Goal: Transaction & Acquisition: Purchase product/service

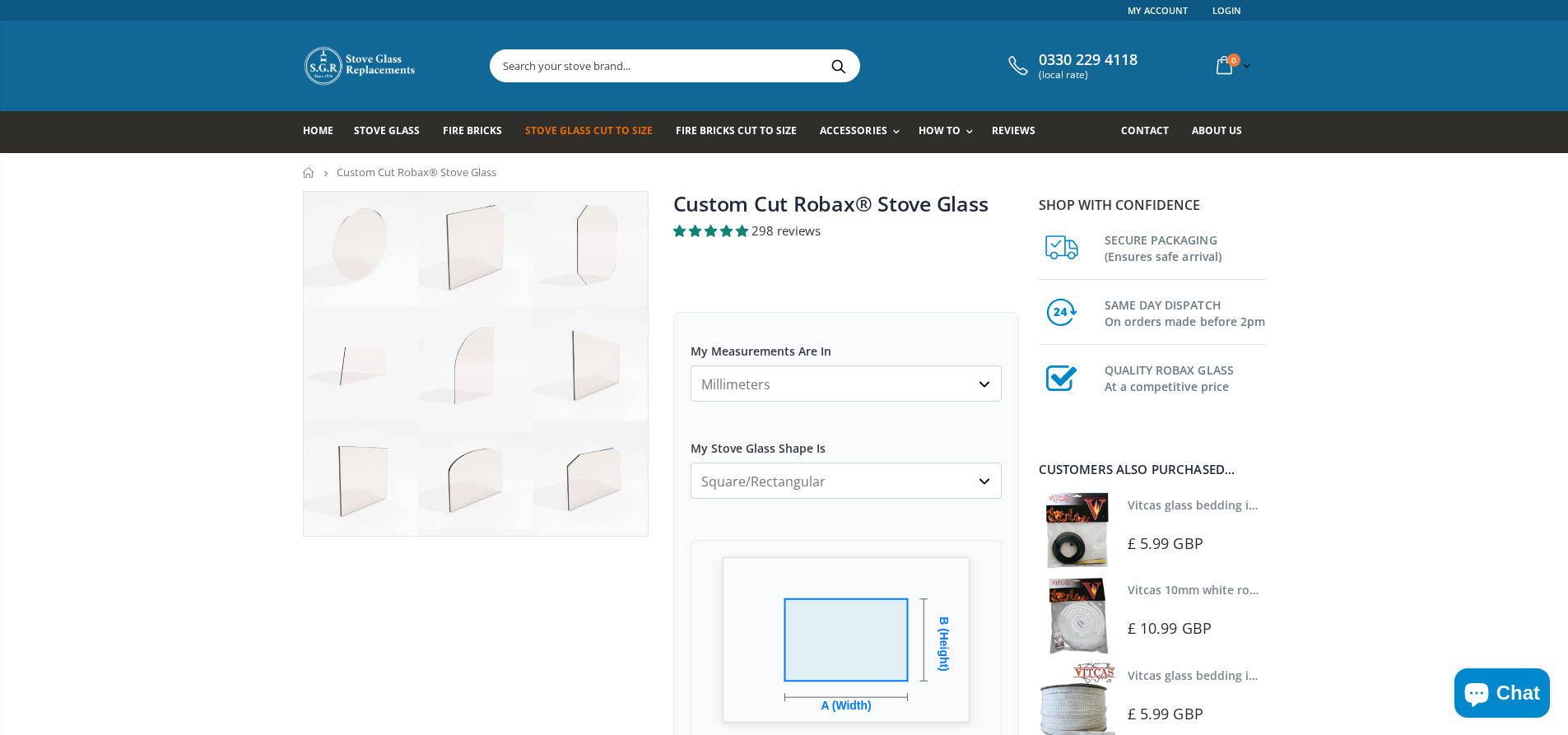
click at [784, 480] on select "Square/Rectangular Arched Half Arch Both Top Corners Cut Single Corner Cut All …" at bounding box center [846, 480] width 311 height 36
click at [783, 481] on select "Square/Rectangular Arched Half Arch Both Top Corners Cut Single Corner Cut All …" at bounding box center [846, 480] width 311 height 36
click at [801, 380] on select "Millimeters Centimeters Inches" at bounding box center [846, 383] width 311 height 36
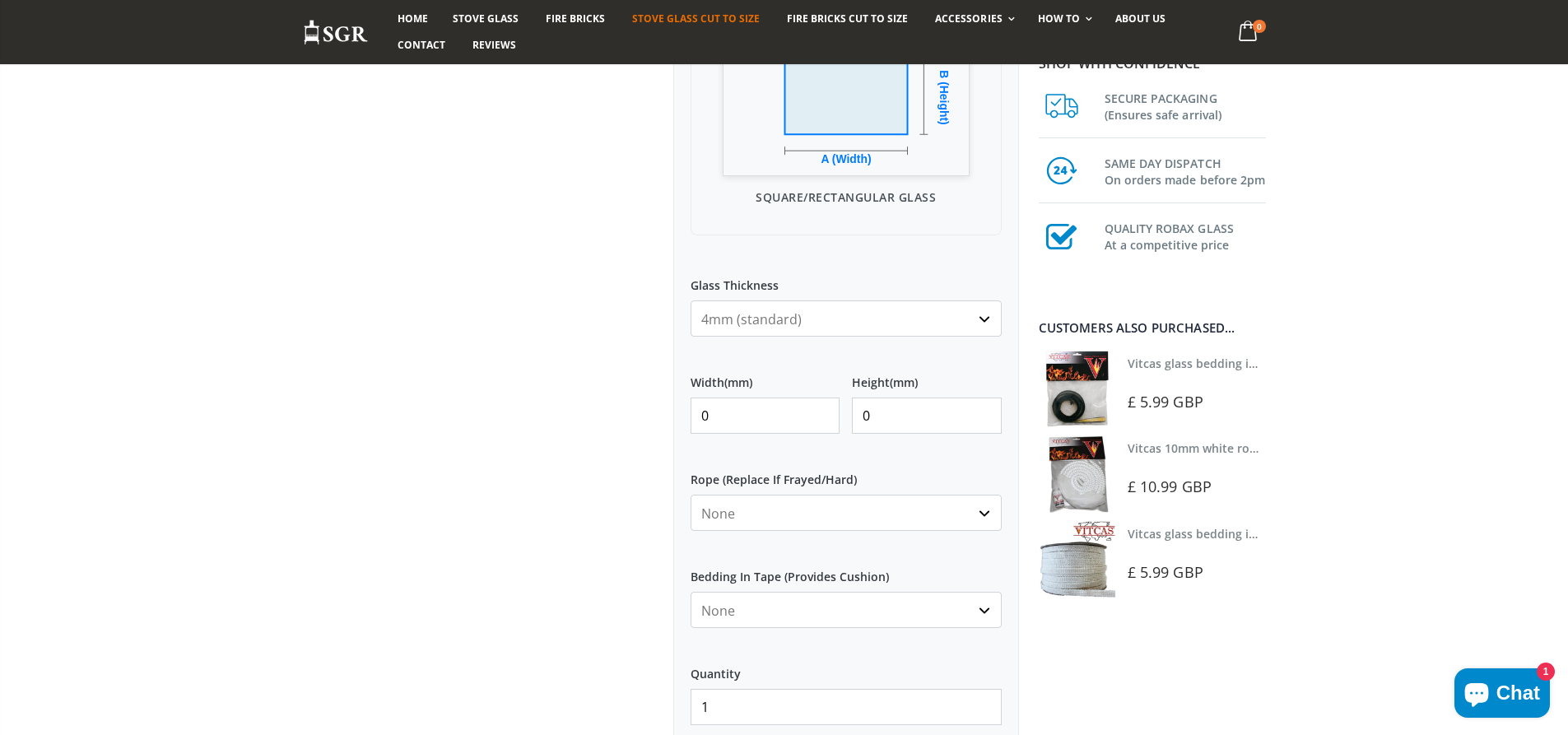
scroll to position [576, 0]
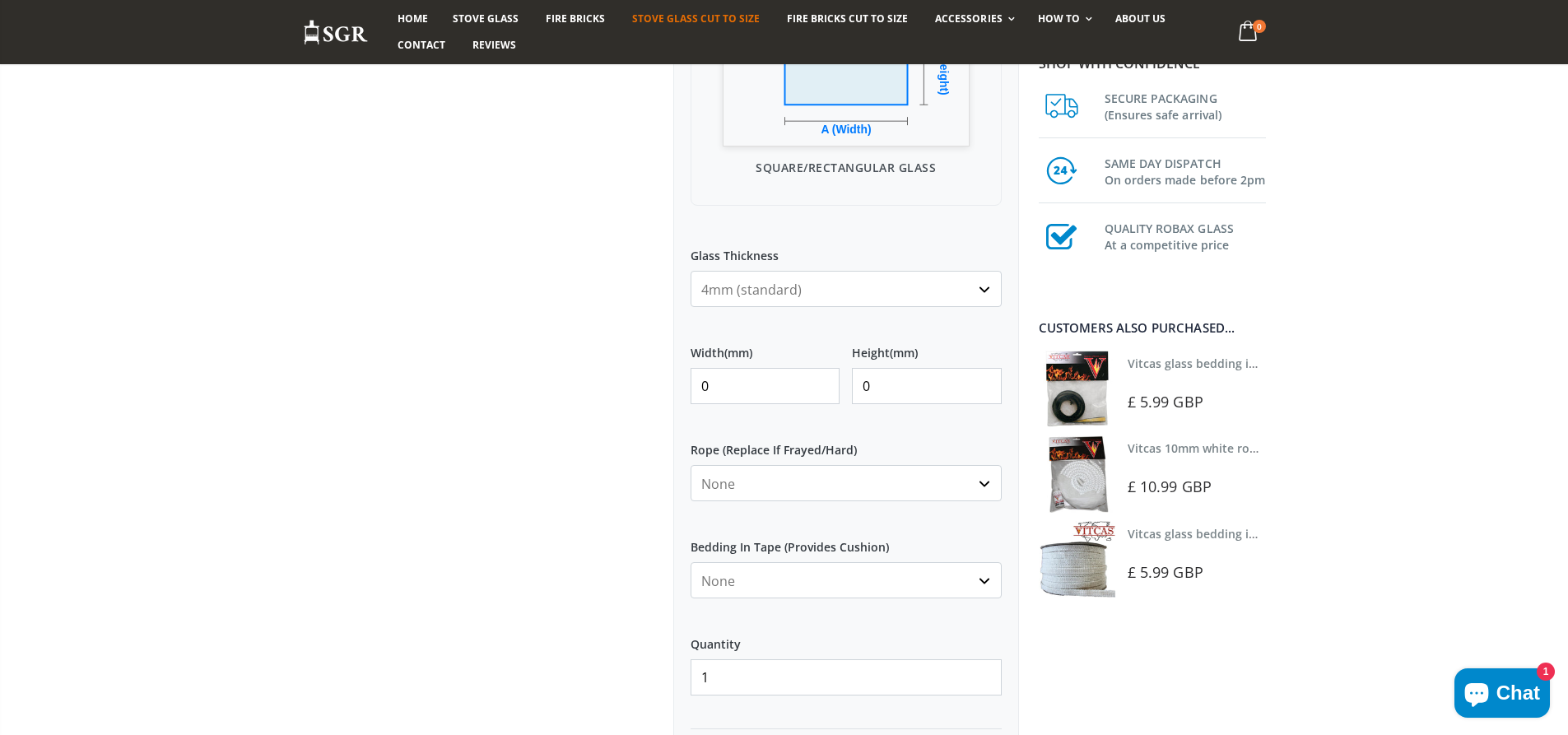
click at [808, 283] on select "4mm (standard) 5mm (gas fires with baffled flue) 3mm (For Use In Stoves With Th…" at bounding box center [846, 288] width 311 height 36
click at [810, 282] on select "4mm (standard) 5mm (gas fires with baffled flue) 3mm (For Use In Stoves With Th…" at bounding box center [846, 288] width 311 height 36
click at [821, 565] on select "None Black White" at bounding box center [846, 580] width 311 height 36
click at [821, 567] on select "None Black White" at bounding box center [846, 580] width 311 height 36
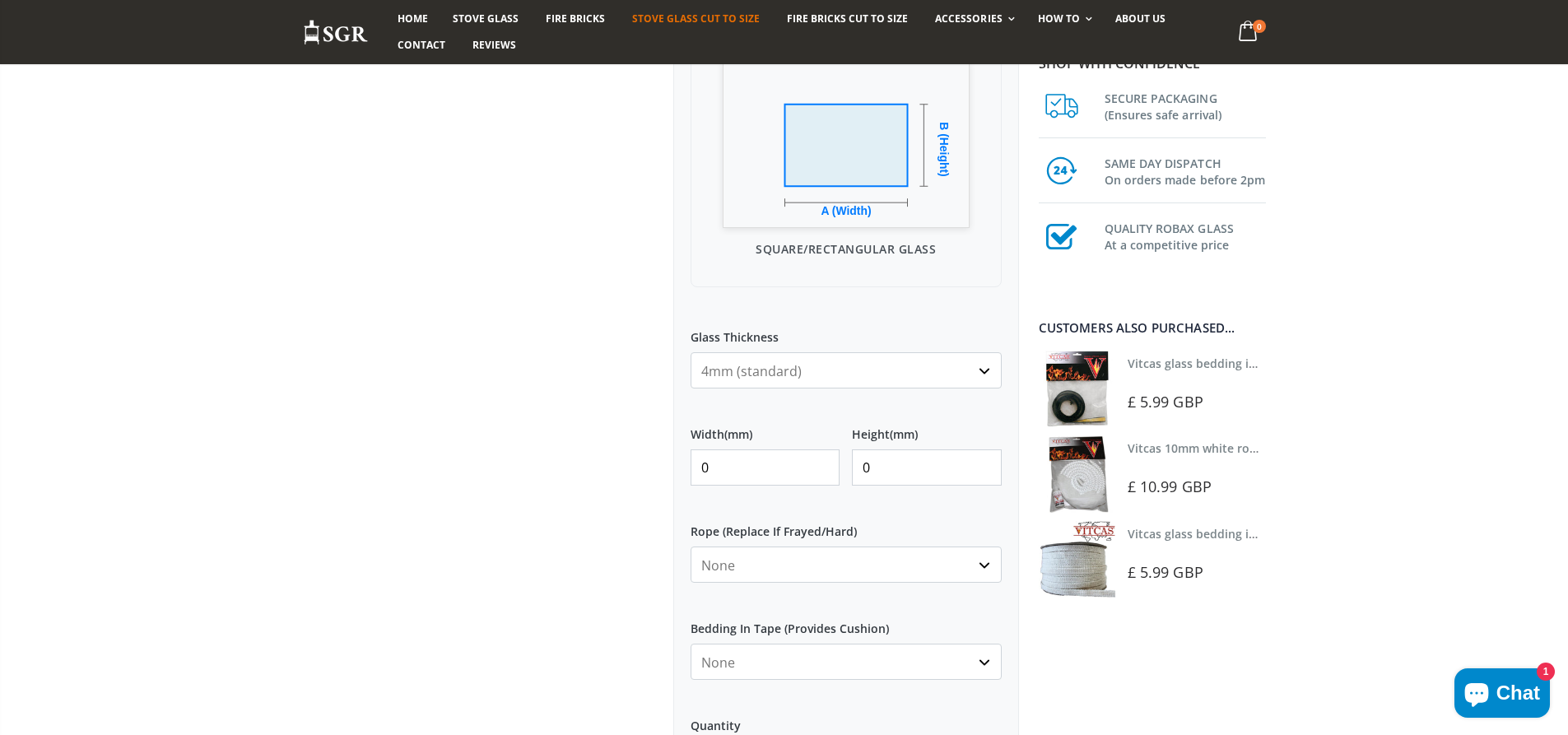
scroll to position [576, 0]
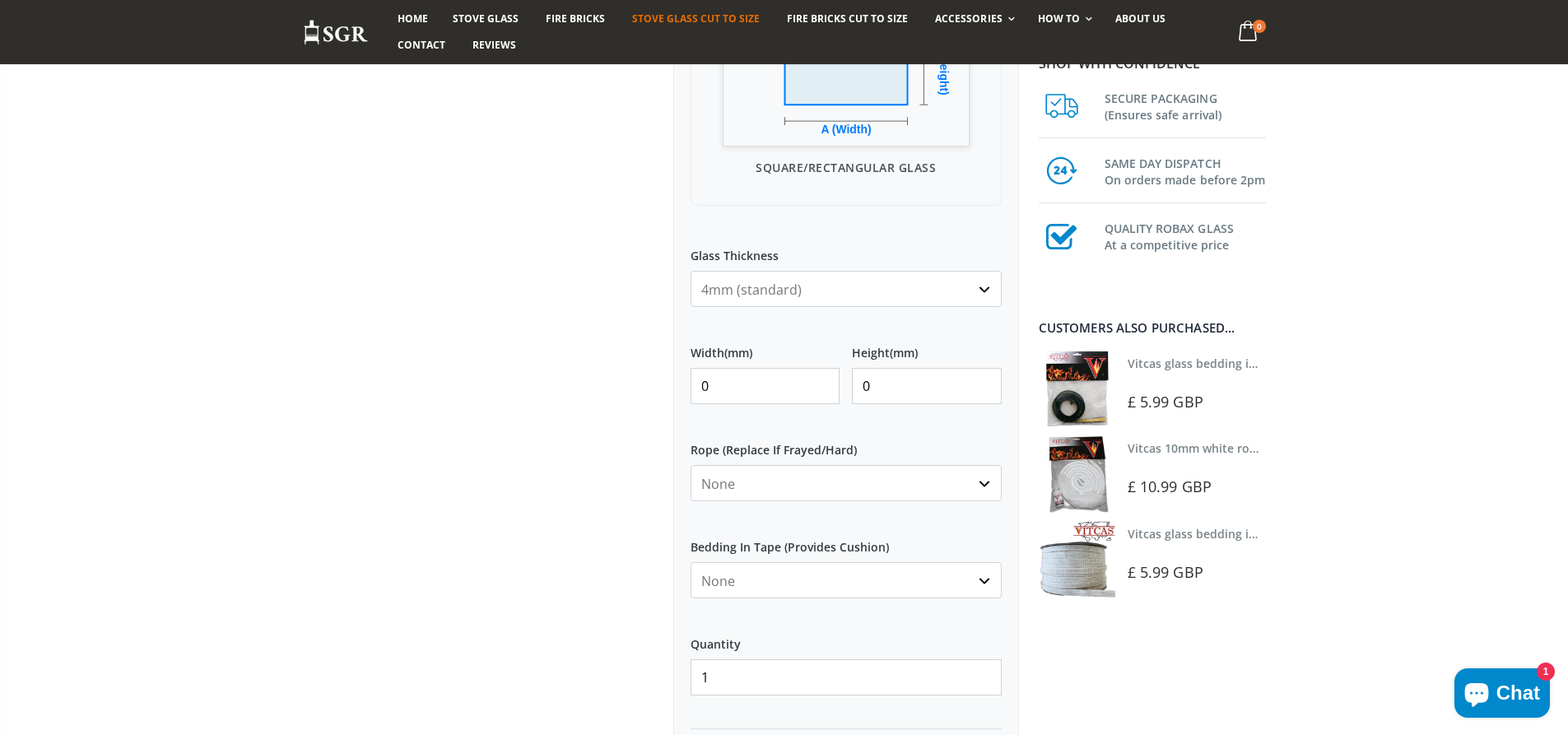
click at [823, 470] on select "None 3mm White 6mm White 8mm White 10mm White 12mm White 6mm Black 8mm Black 10…" at bounding box center [846, 482] width 311 height 36
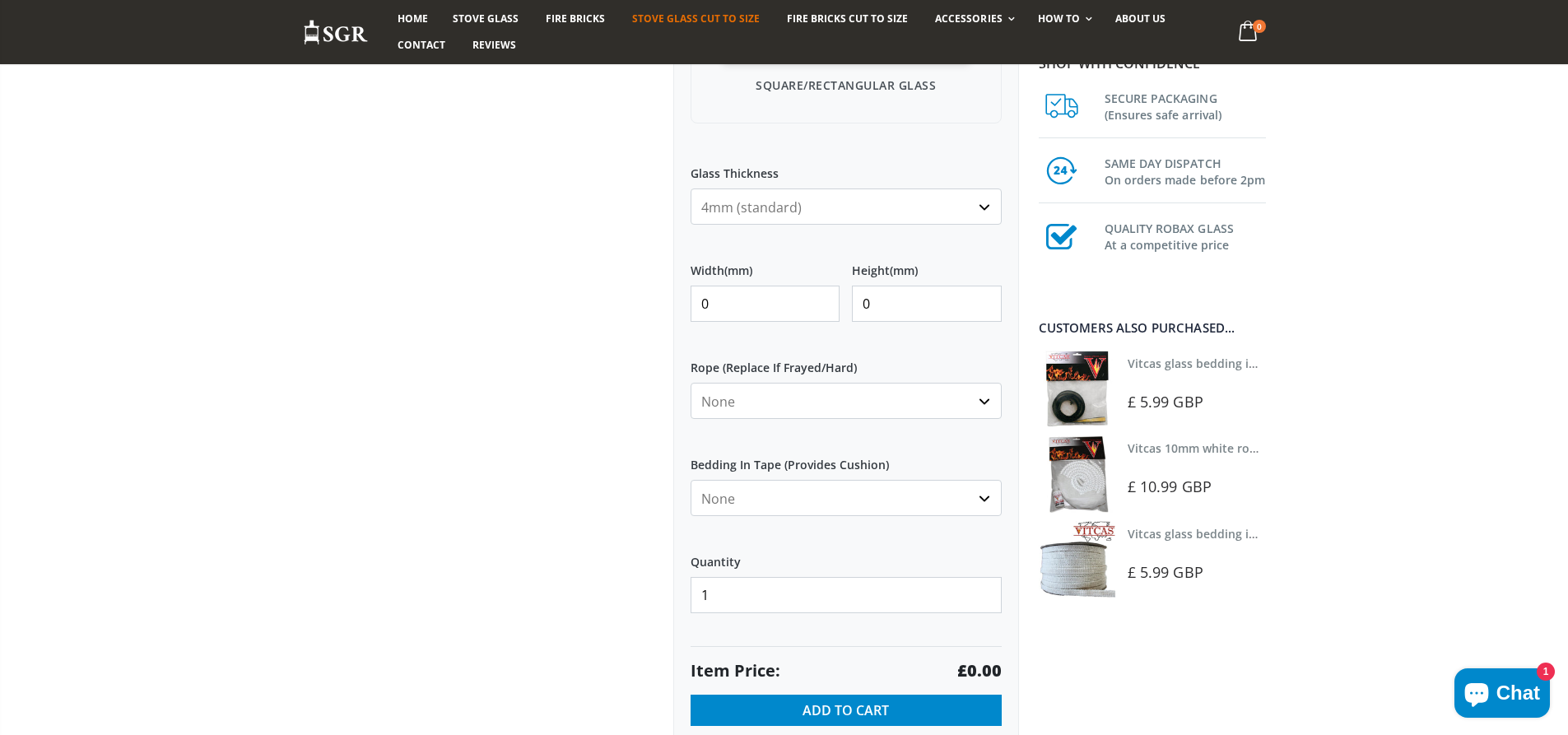
click at [790, 483] on select "None Black White" at bounding box center [846, 497] width 311 height 36
click at [790, 485] on select "None Black White" at bounding box center [846, 497] width 311 height 36
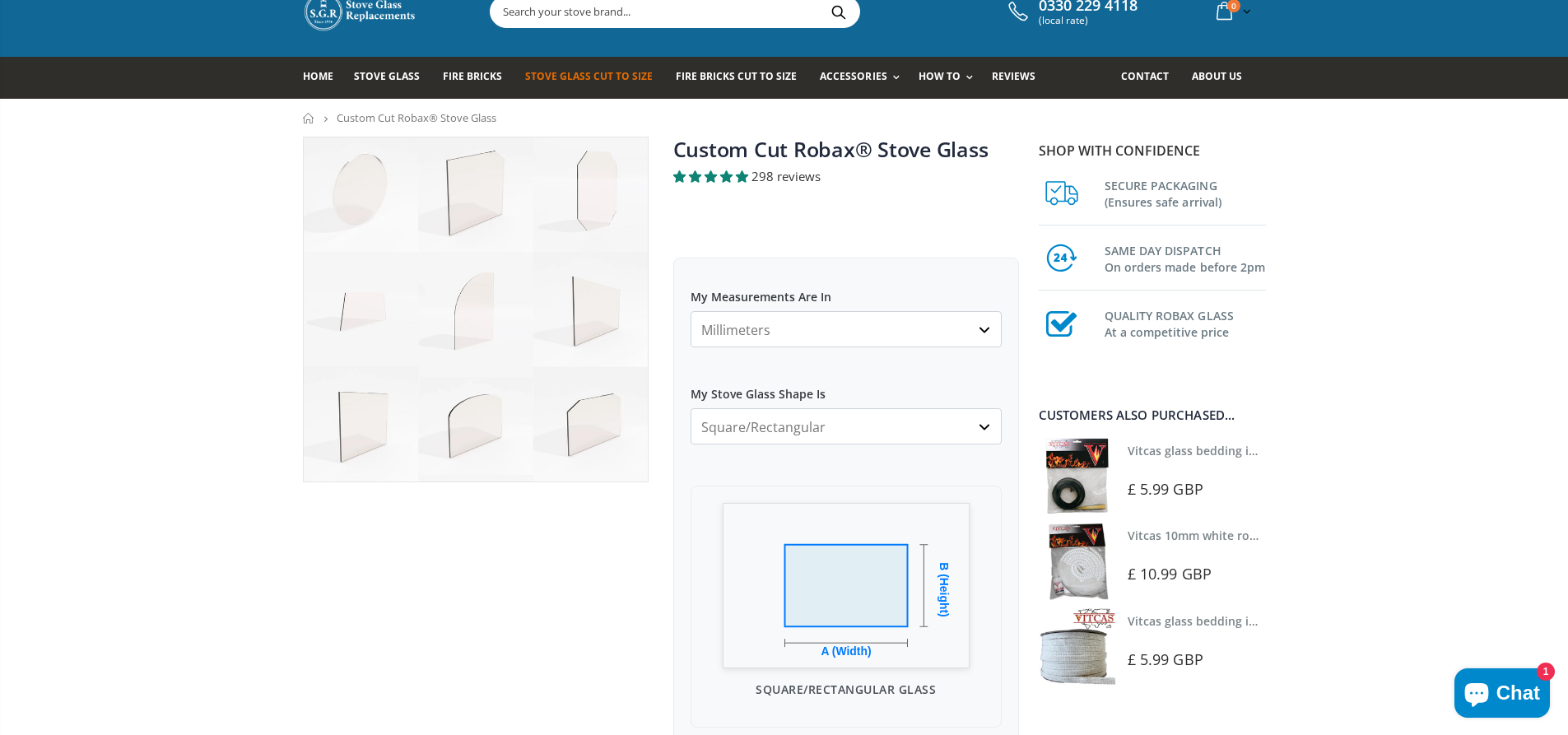
scroll to position [0, 0]
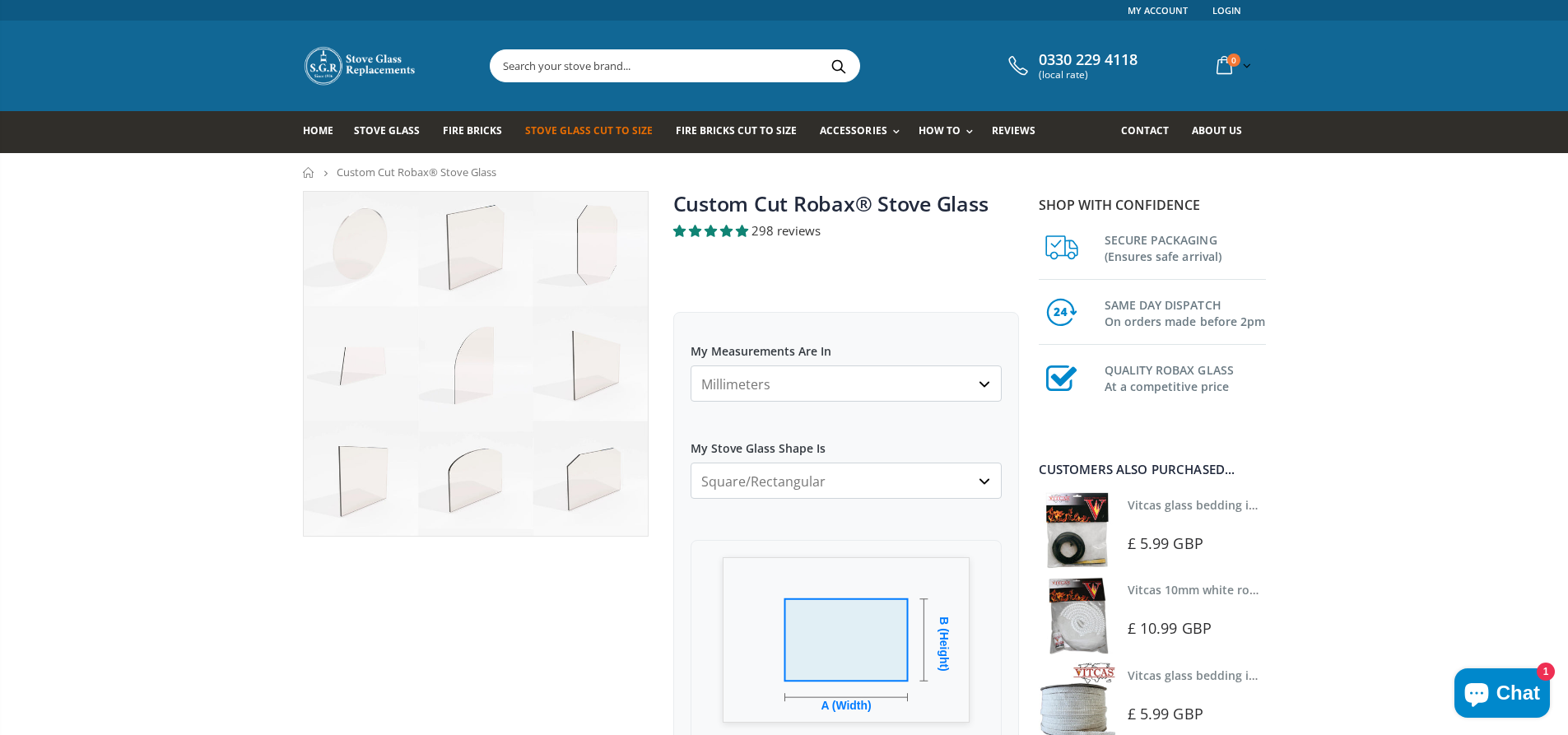
click at [861, 367] on select "Millimeters Centimeters Inches" at bounding box center [846, 383] width 311 height 36
drag, startPoint x: 861, startPoint y: 371, endPoint x: 837, endPoint y: 433, distance: 66.5
click at [861, 371] on select "Millimeters Centimeters Inches" at bounding box center [846, 383] width 311 height 36
drag, startPoint x: 831, startPoint y: 445, endPoint x: 835, endPoint y: 465, distance: 20.4
click at [831, 446] on label "My Stove Glass Shape Is" at bounding box center [846, 441] width 311 height 30
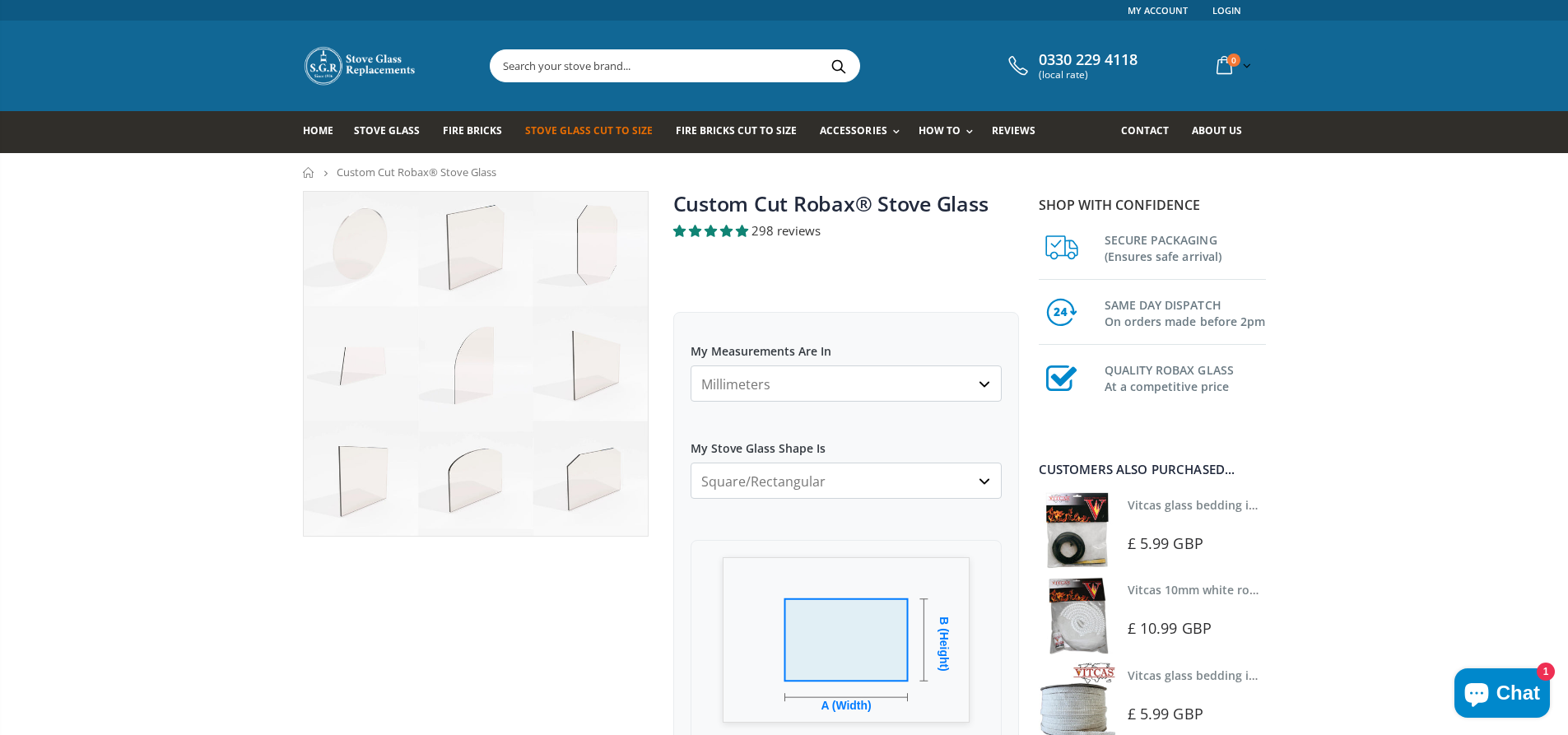
click at [831, 462] on select "Square/Rectangular Arched Half Arch Both Top Corners Cut Single Corner Cut All …" at bounding box center [846, 480] width 311 height 36
click at [838, 476] on select "Square/Rectangular Arched Half Arch Both Top Corners Cut Single Corner Cut All …" at bounding box center [846, 480] width 311 height 36
drag, startPoint x: 838, startPoint y: 476, endPoint x: 828, endPoint y: 479, distance: 10.4
click at [838, 476] on select "Square/Rectangular Arched Half Arch Both Top Corners Cut Single Corner Cut All …" at bounding box center [846, 480] width 311 height 36
